Goal: Transaction & Acquisition: Purchase product/service

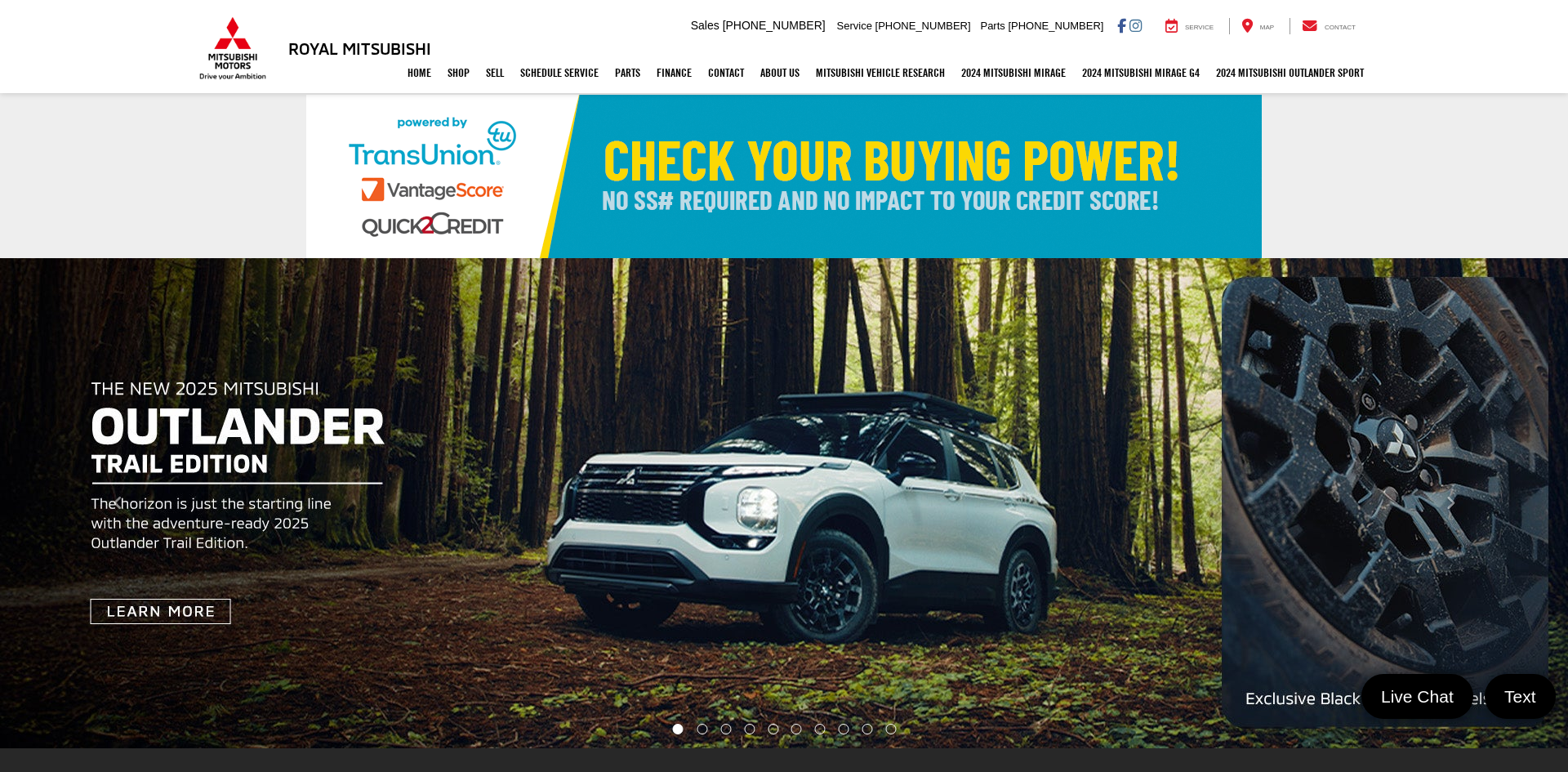
select select "Mitsubishi"
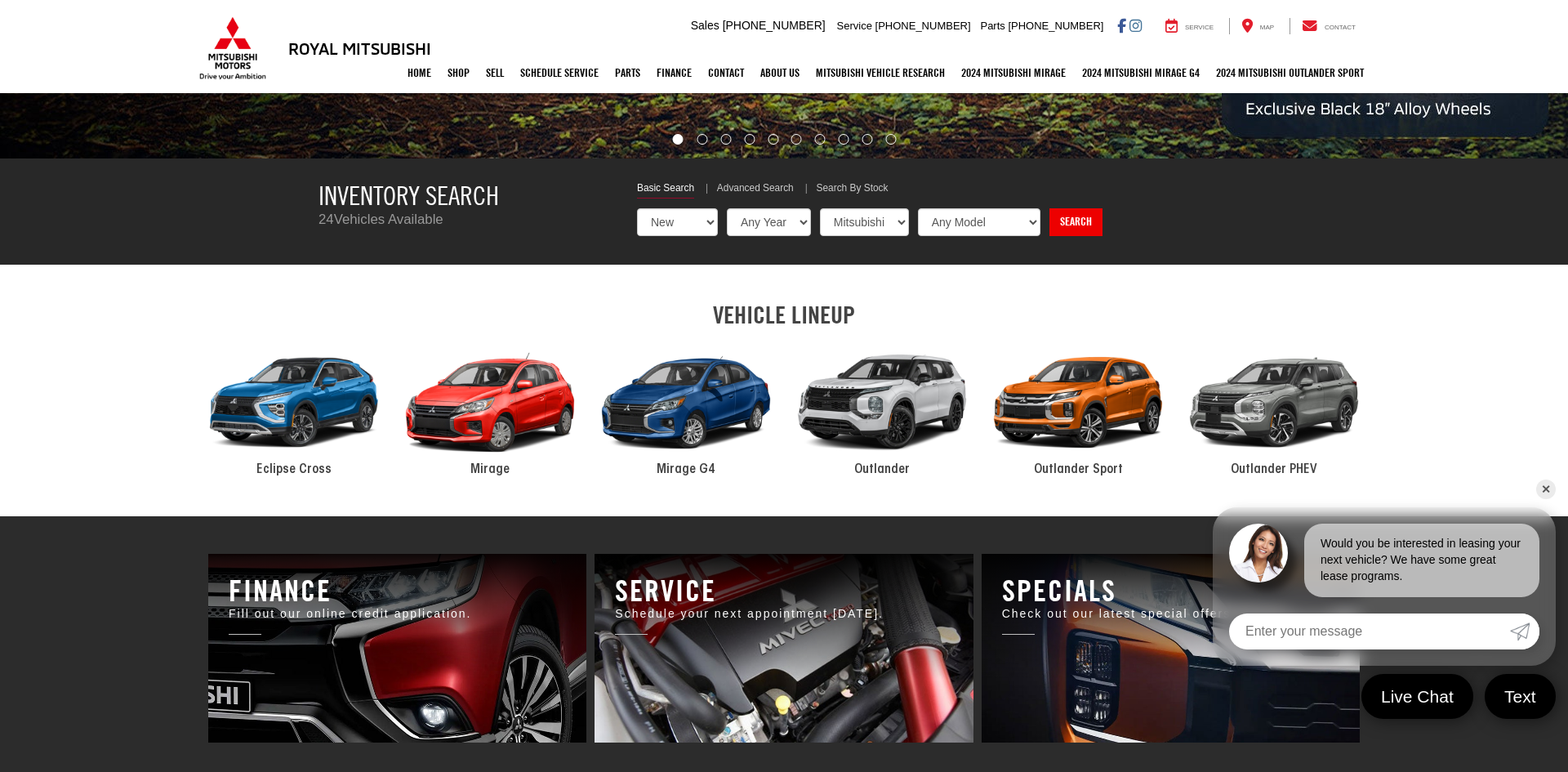
drag, startPoint x: 798, startPoint y: 217, endPoint x: 782, endPoint y: 233, distance: 22.6
click at [798, 216] on select "Any Year 2025 2024" at bounding box center [768, 221] width 84 height 27
select select "2025"
click at [727, 208] on select "Any Year 2025 2024" at bounding box center [768, 221] width 84 height 27
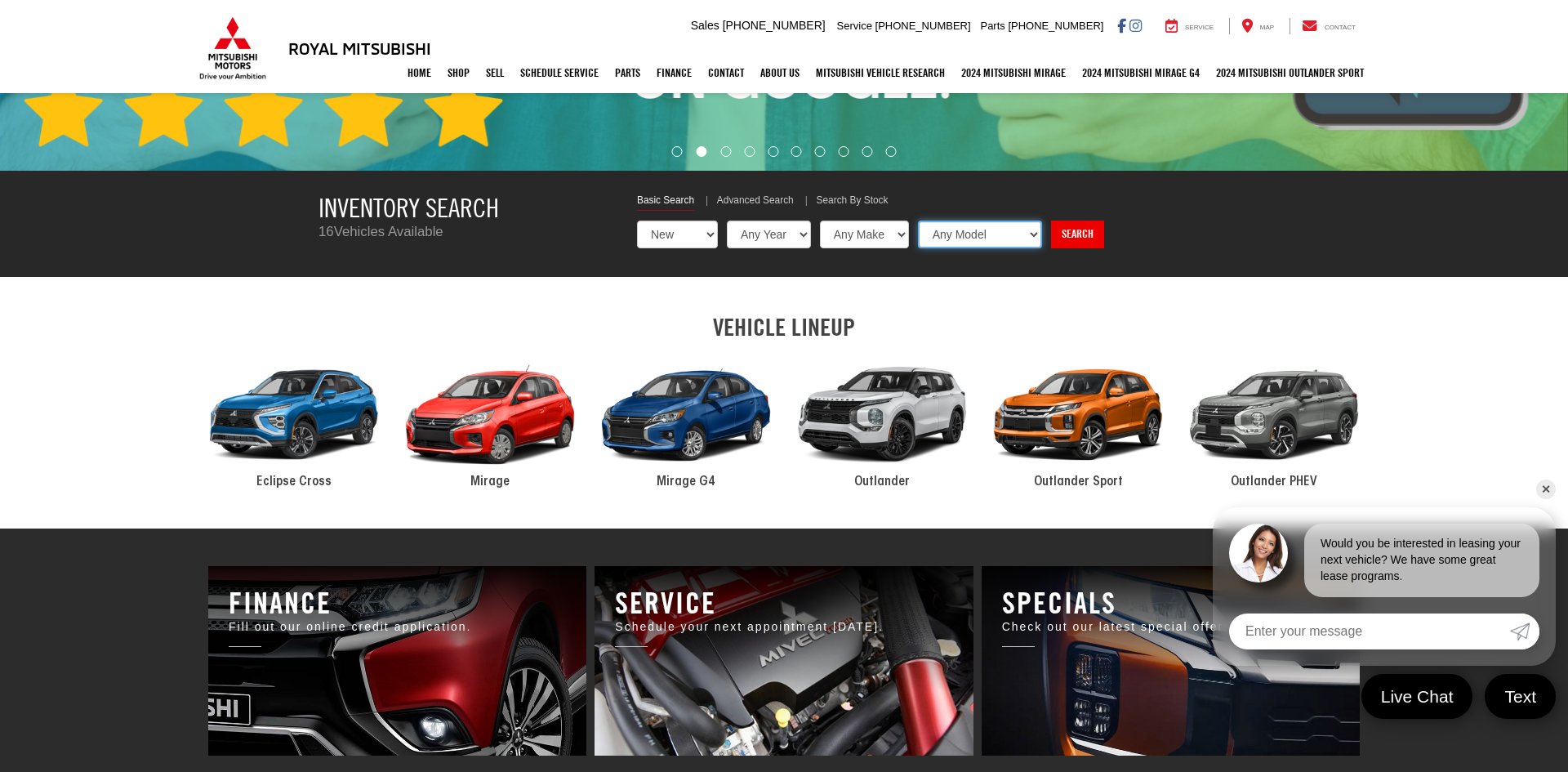
click at [1017, 235] on select "Any Model Eclipse Cross Outlander Outlander PHEV Outlander Sport" at bounding box center [980, 234] width 124 height 27
select select "Outlander"
click at [918, 221] on select "Any Model Eclipse Cross Outlander Outlander PHEV Outlander Sport" at bounding box center [980, 234] width 124 height 27
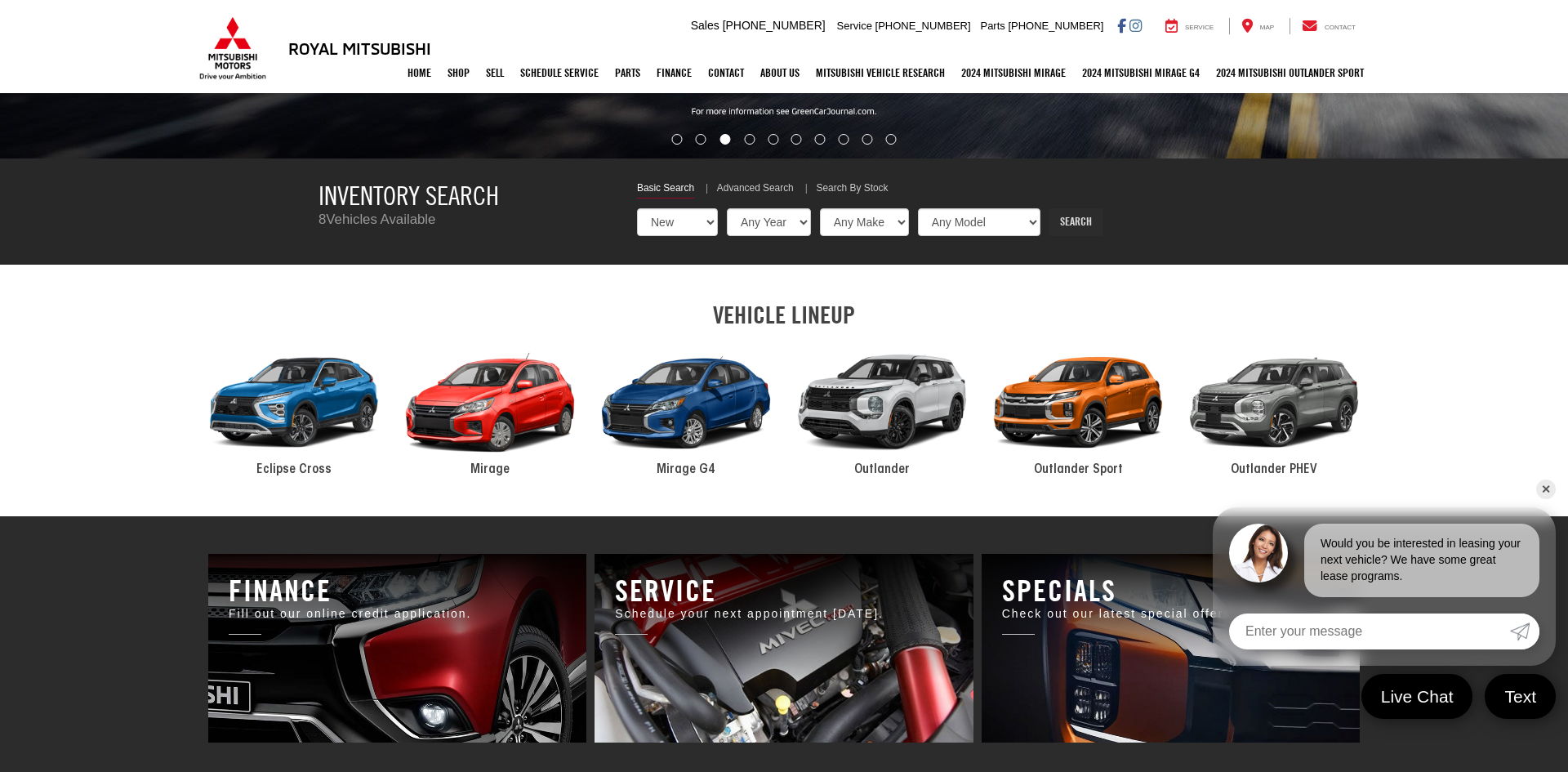
click at [1066, 235] on link "Search" at bounding box center [1076, 221] width 53 height 27
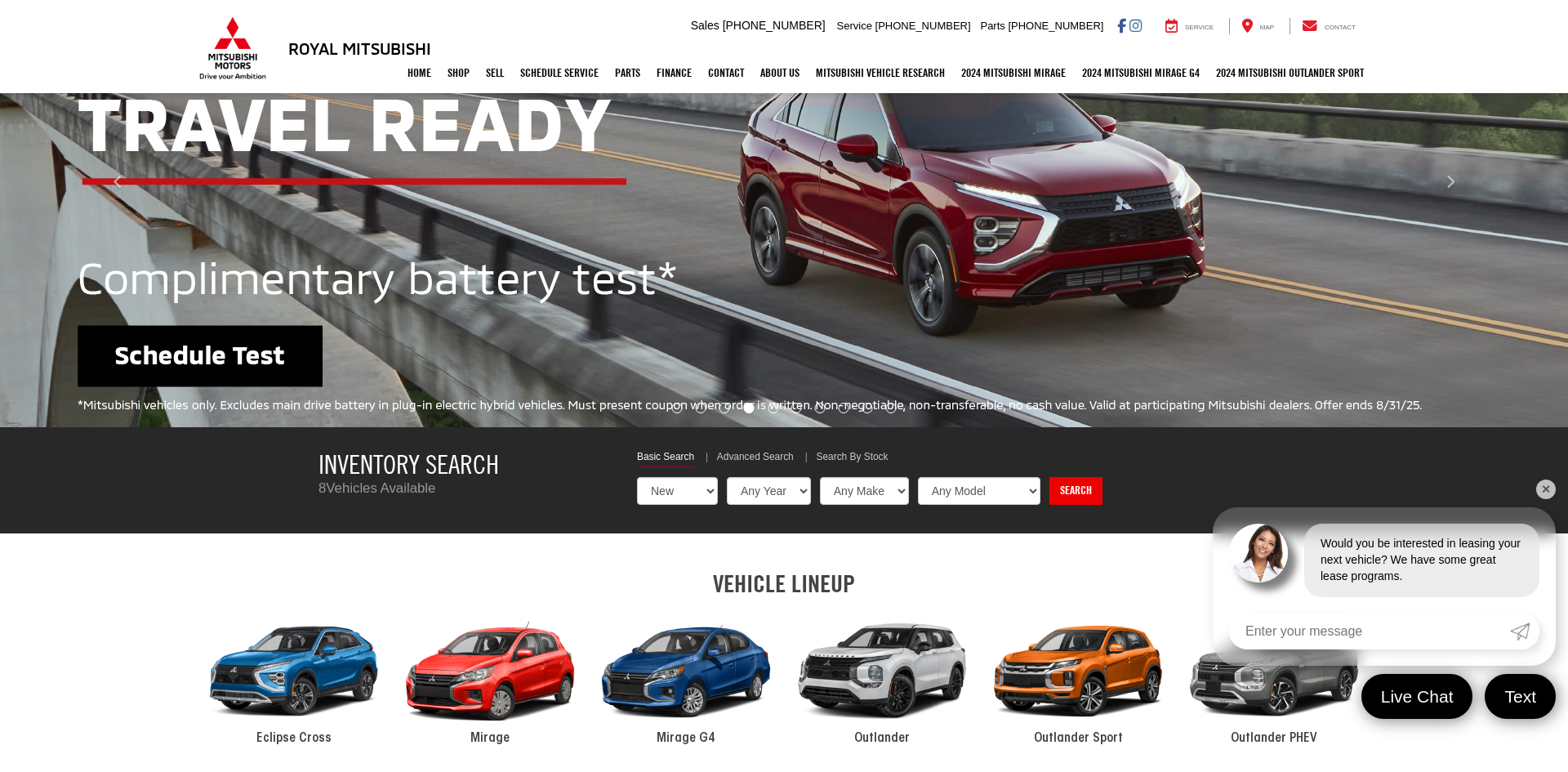
scroll to position [120, 0]
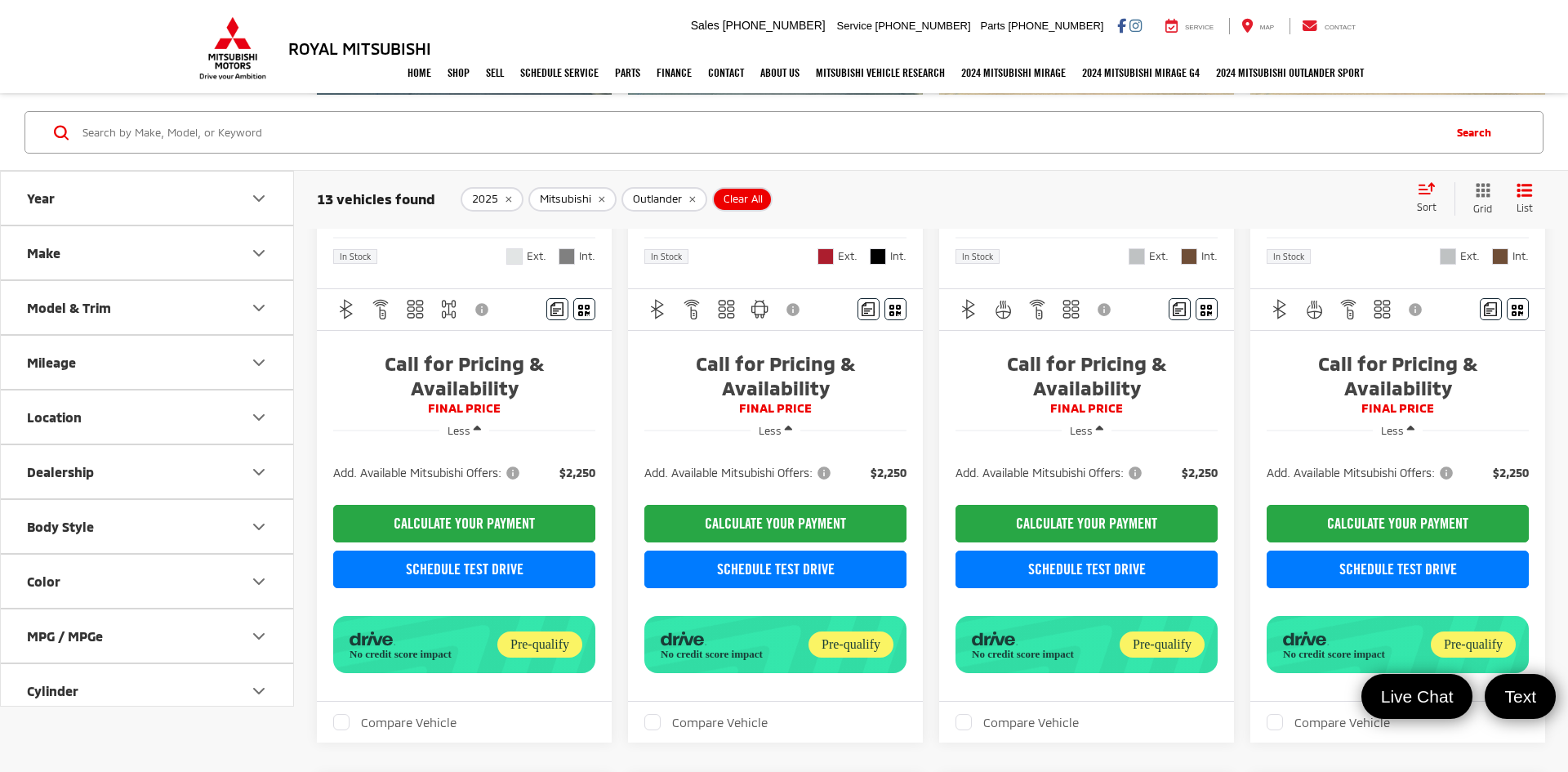
scroll to position [25, 0]
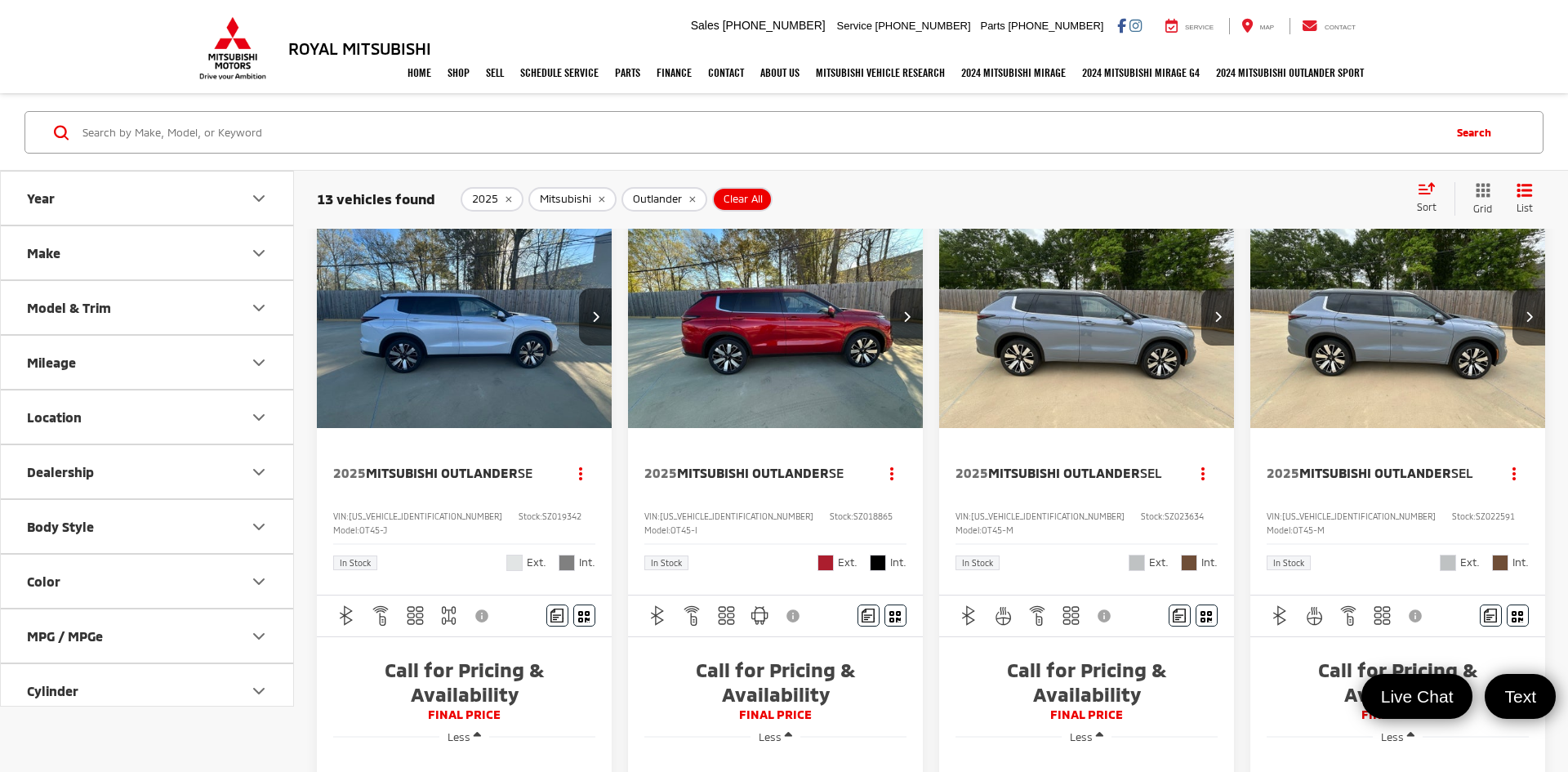
click at [1091, 369] on img "2025 Mitsubishi Outlander SEL 0" at bounding box center [1086, 317] width 297 height 223
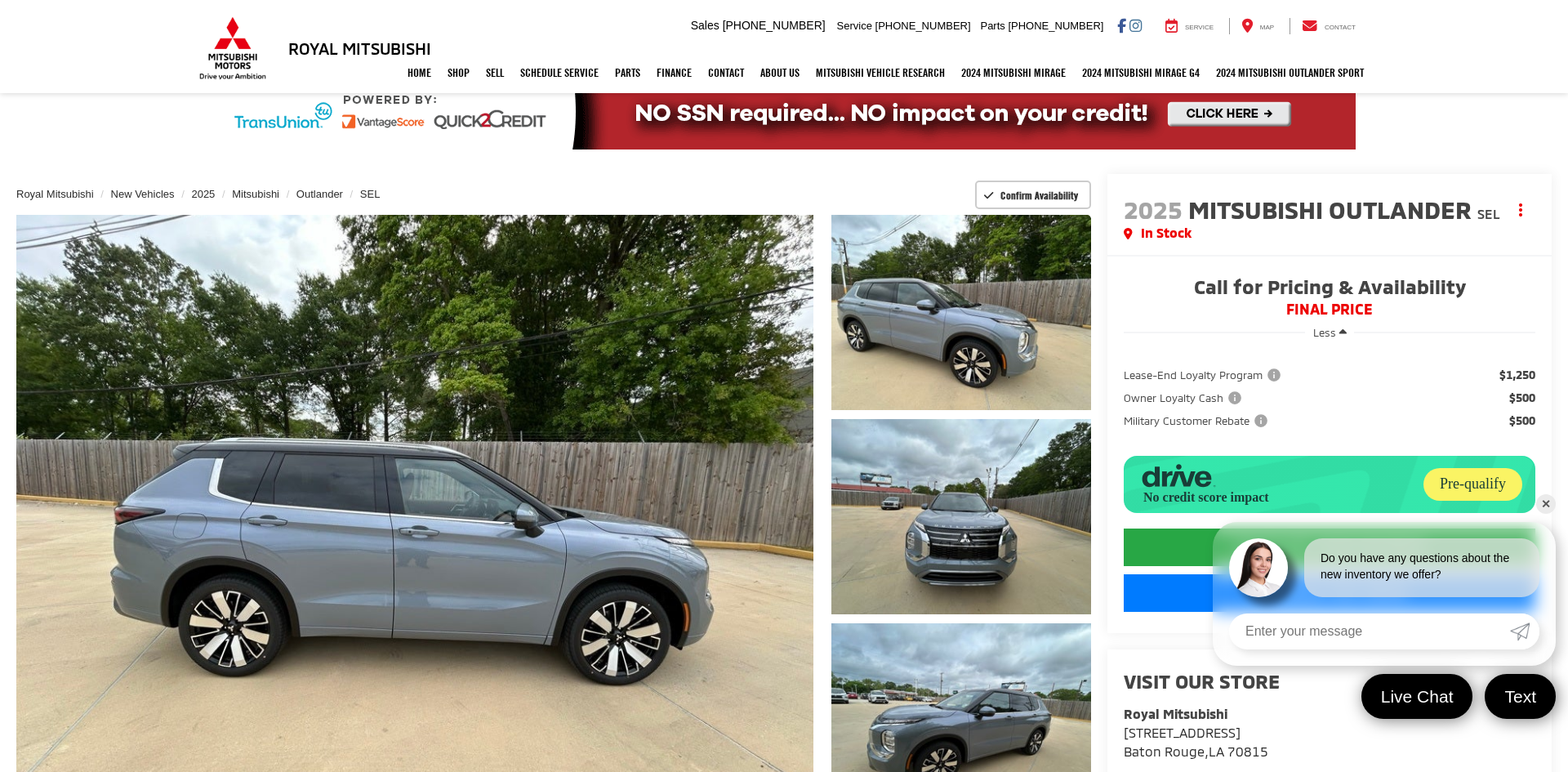
scroll to position [17, 0]
click at [1542, 499] on link "✕" at bounding box center [1546, 504] width 19 height 19
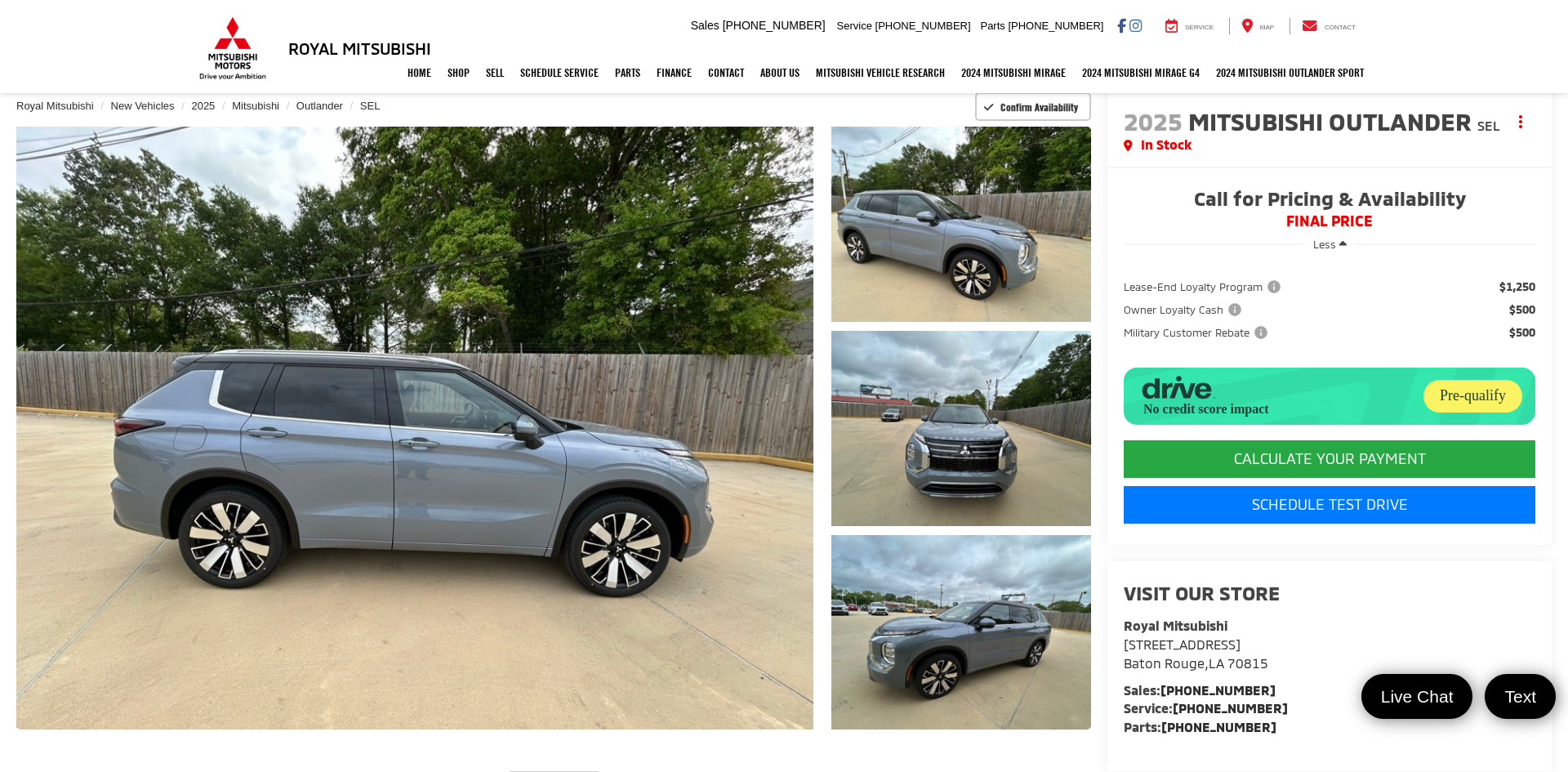
scroll to position [101, 0]
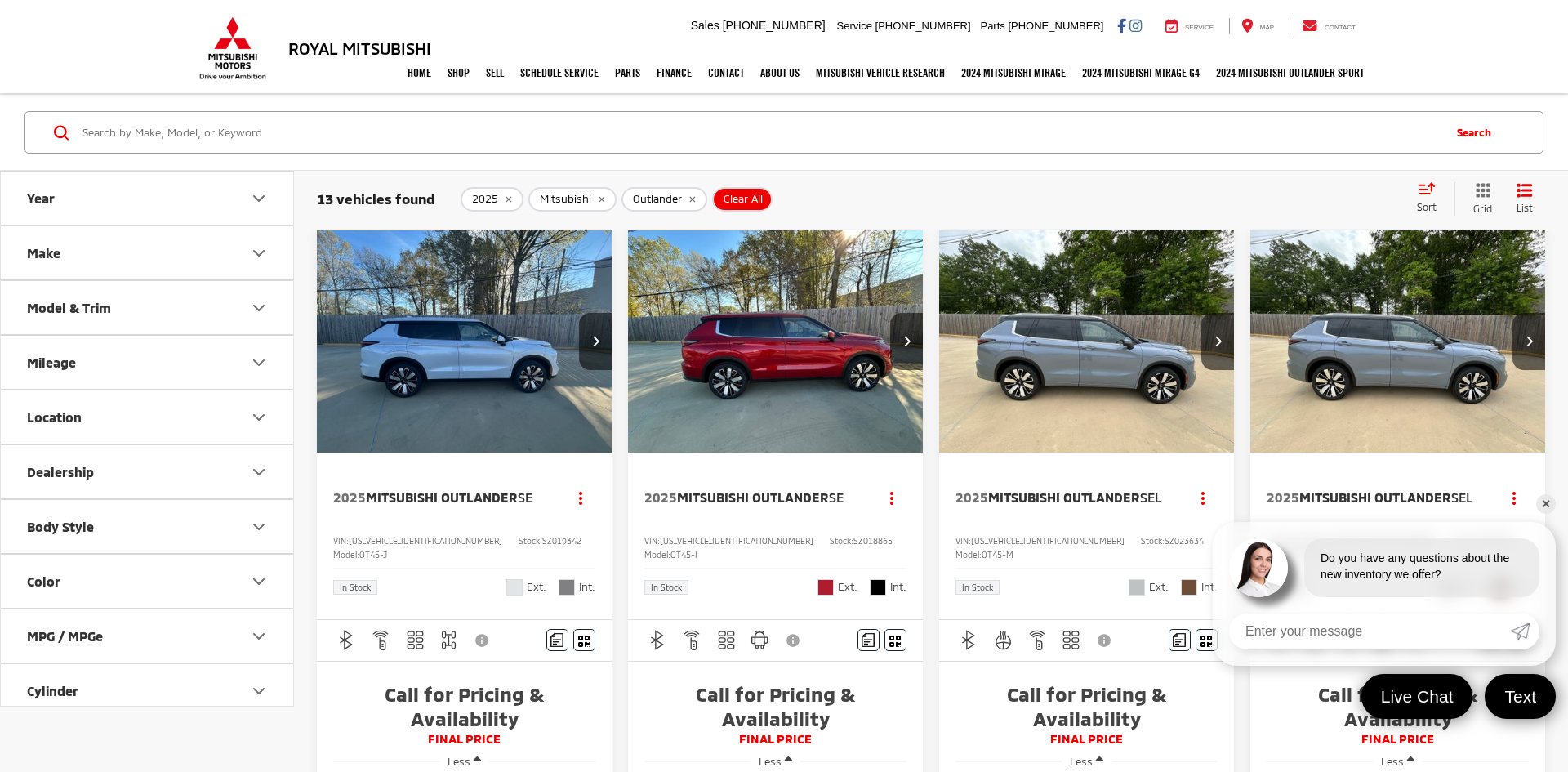
click at [258, 253] on icon "Make" at bounding box center [258, 253] width 19 height 19
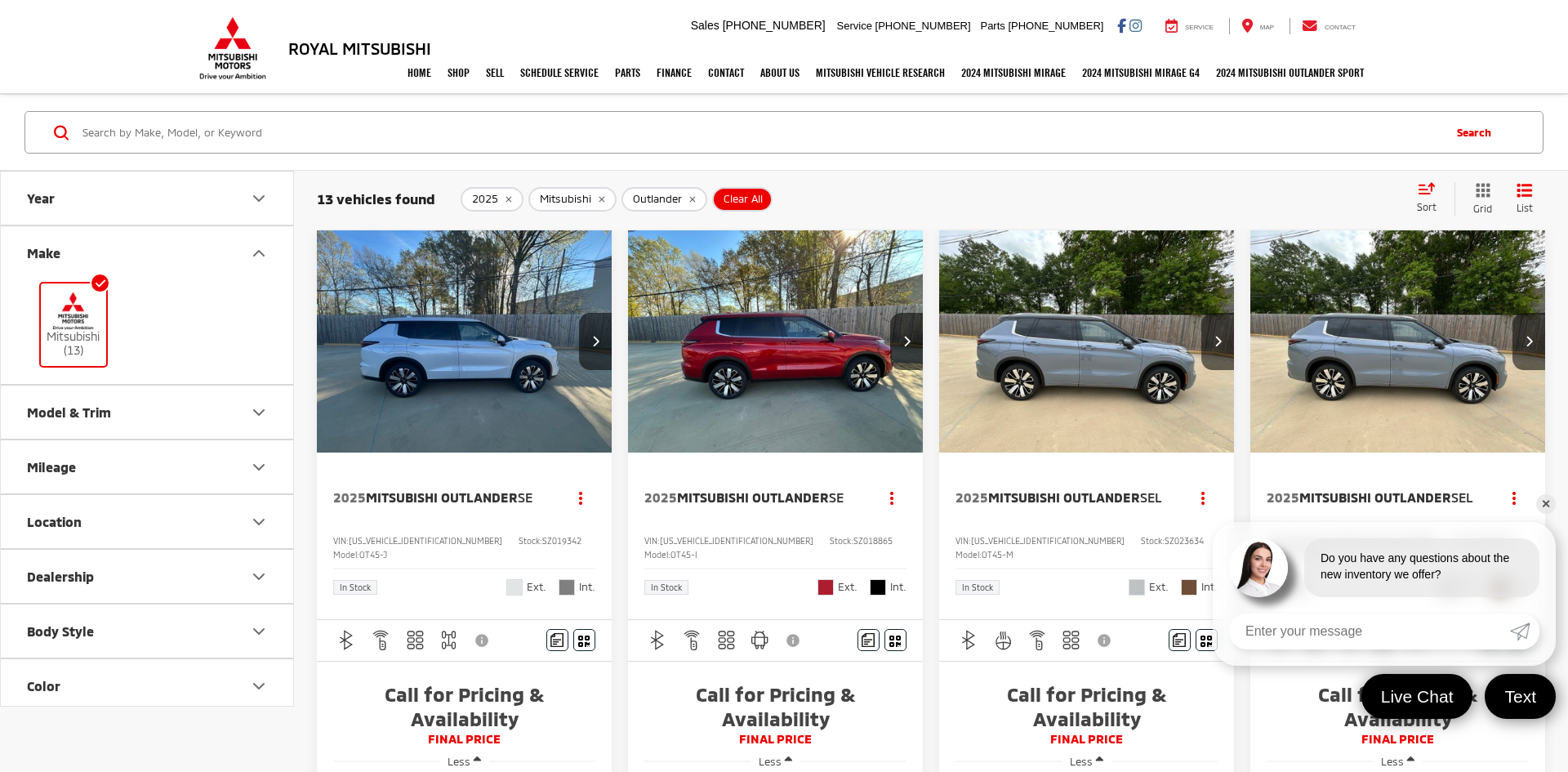
click at [78, 350] on label "Mitsubishi (13)" at bounding box center [73, 325] width 66 height 66
click at [0, 0] on input "Mitsubishi (13)" at bounding box center [0, 0] width 0 height 0
